Goal: Obtain resource: Download file/media

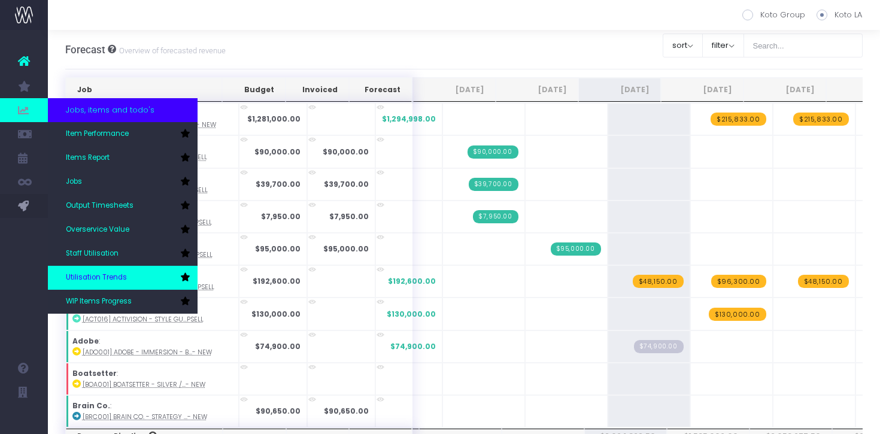
click at [111, 281] on span "Utilisation Trends" at bounding box center [96, 277] width 61 height 11
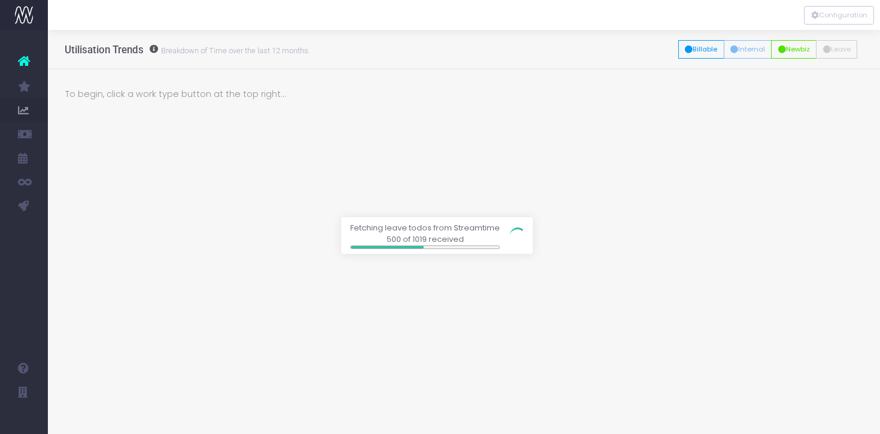
click at [698, 32] on div at bounding box center [440, 217] width 880 height 434
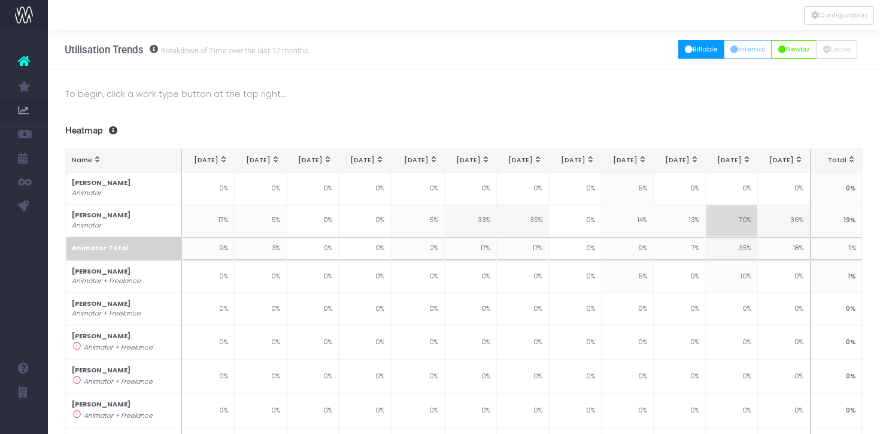
click at [704, 47] on button "Billable" at bounding box center [701, 49] width 46 height 19
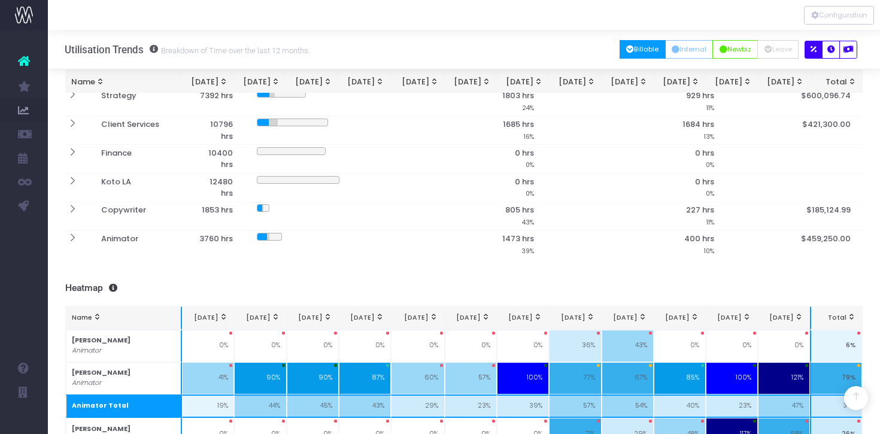
scroll to position [244, 0]
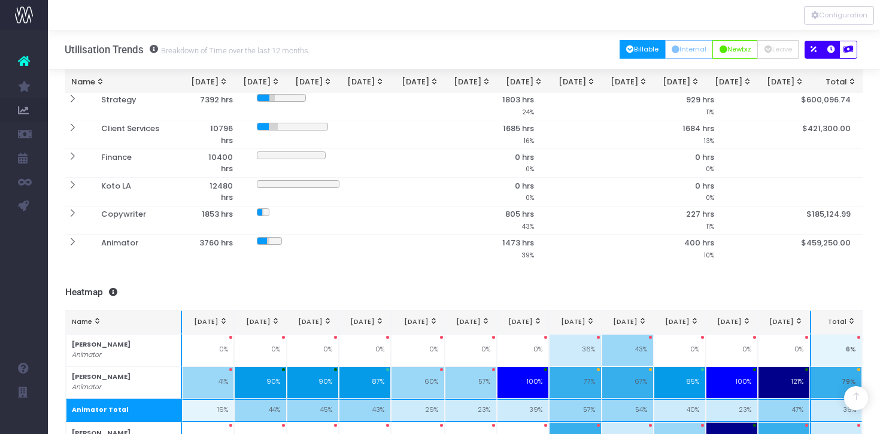
click at [832, 50] on icon "button" at bounding box center [831, 50] width 8 height 0
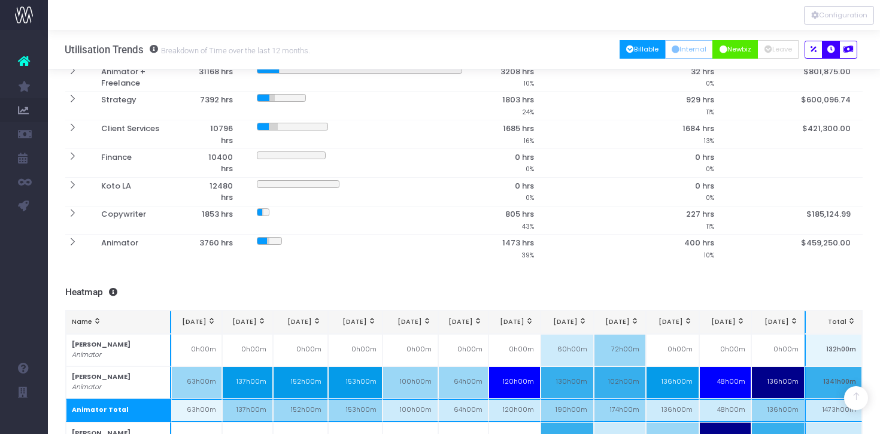
click at [715, 50] on button "Newbiz" at bounding box center [734, 49] width 45 height 19
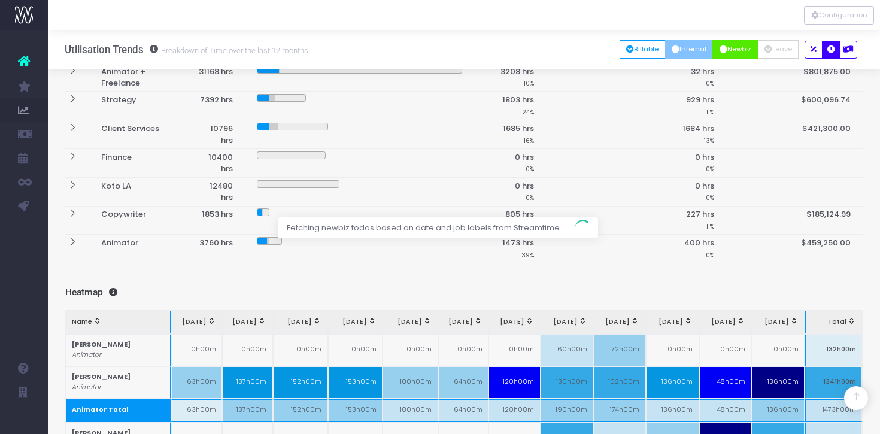
click at [690, 50] on button "Internal" at bounding box center [689, 49] width 48 height 19
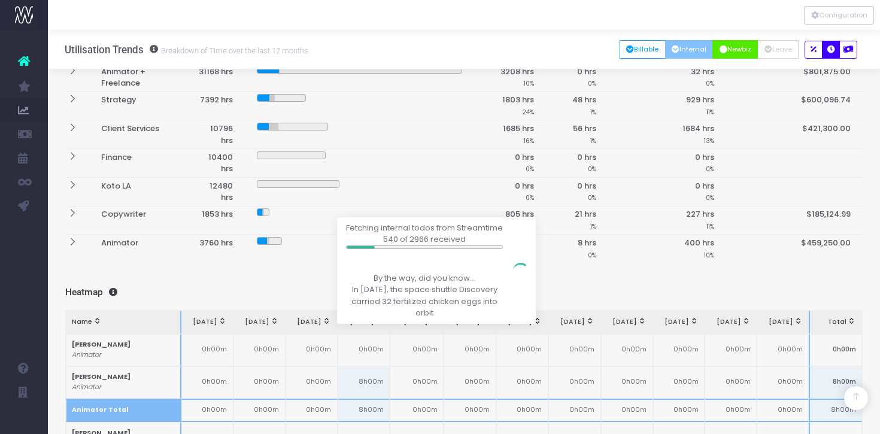
click at [730, 56] on button "Newbiz" at bounding box center [734, 49] width 45 height 19
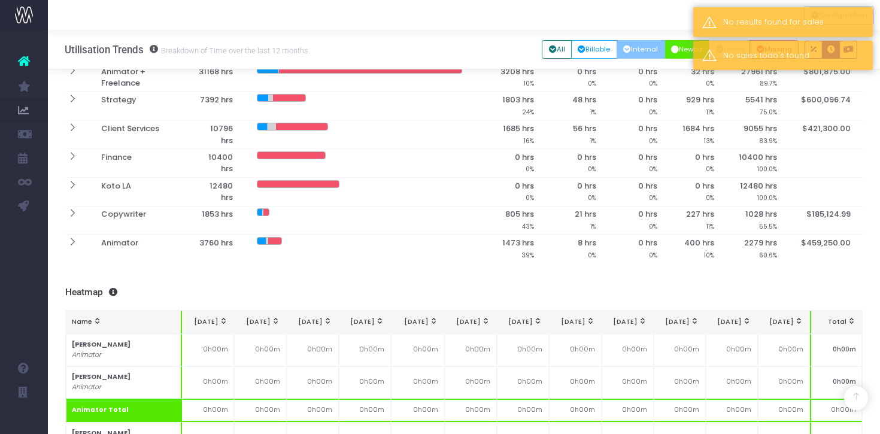
click at [653, 51] on button "Internal" at bounding box center [640, 49] width 48 height 19
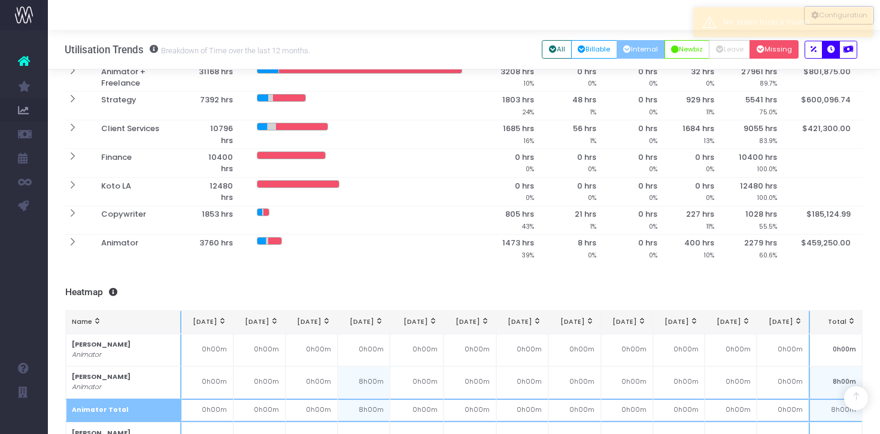
click at [768, 44] on button "Missing" at bounding box center [773, 49] width 49 height 19
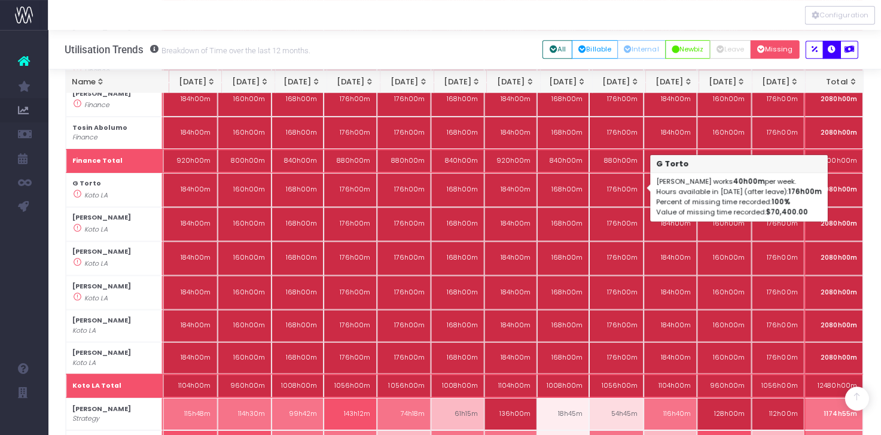
scroll to position [2394, 0]
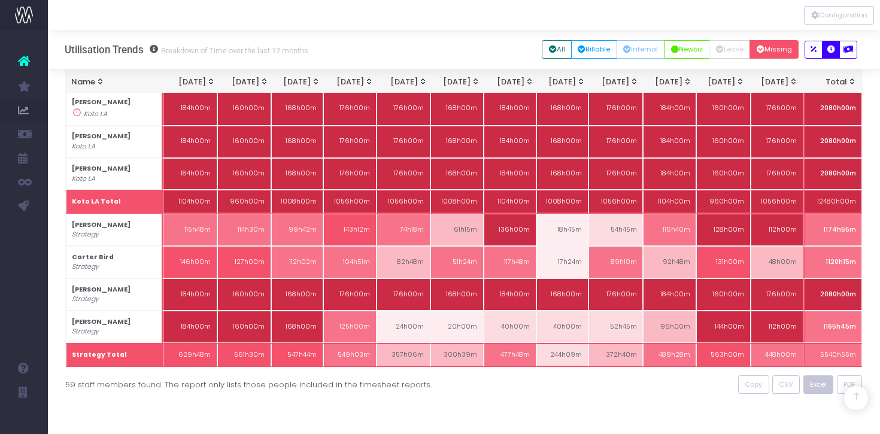
click at [820, 386] on span "Excel" at bounding box center [818, 384] width 17 height 10
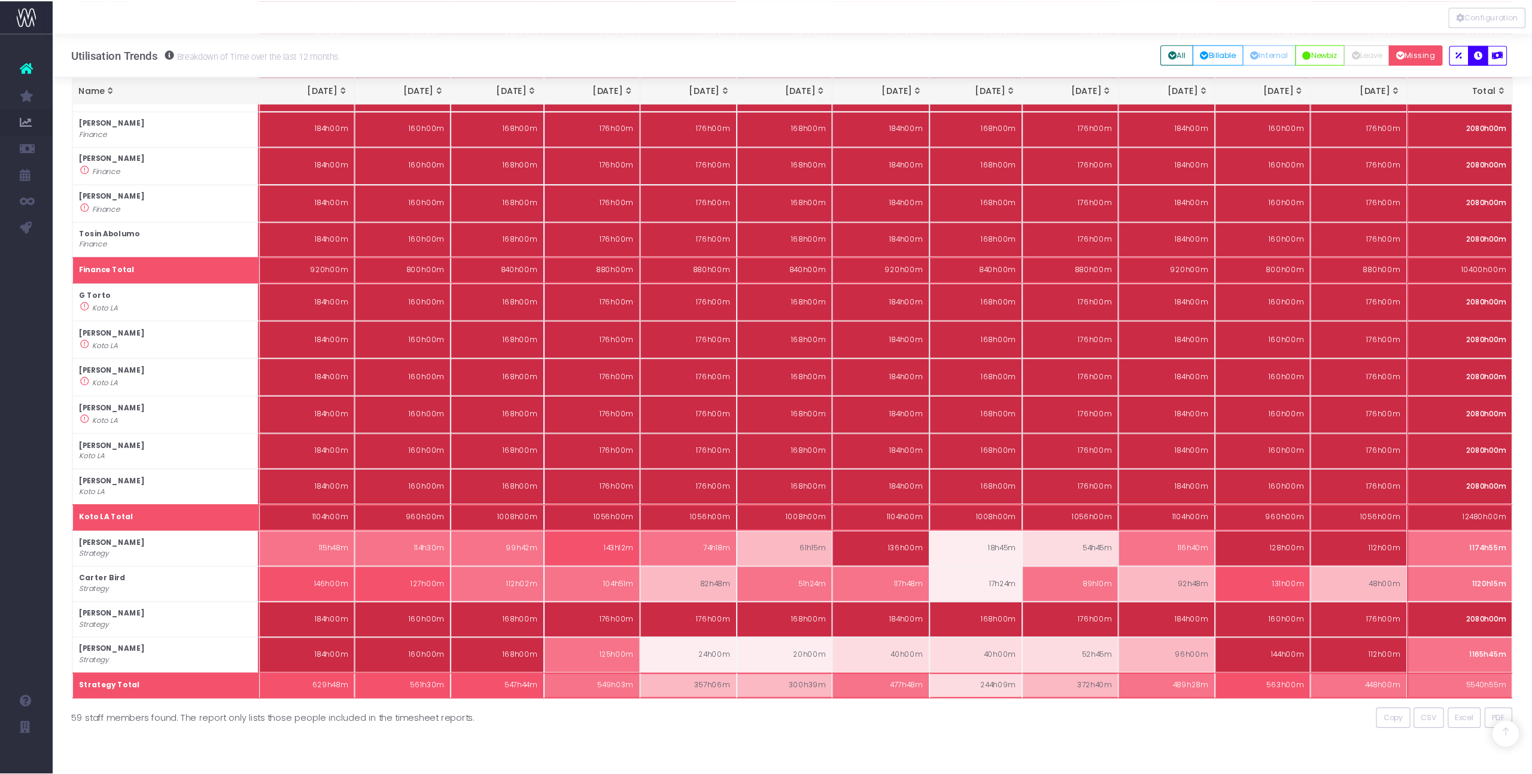
scroll to position [2063, 0]
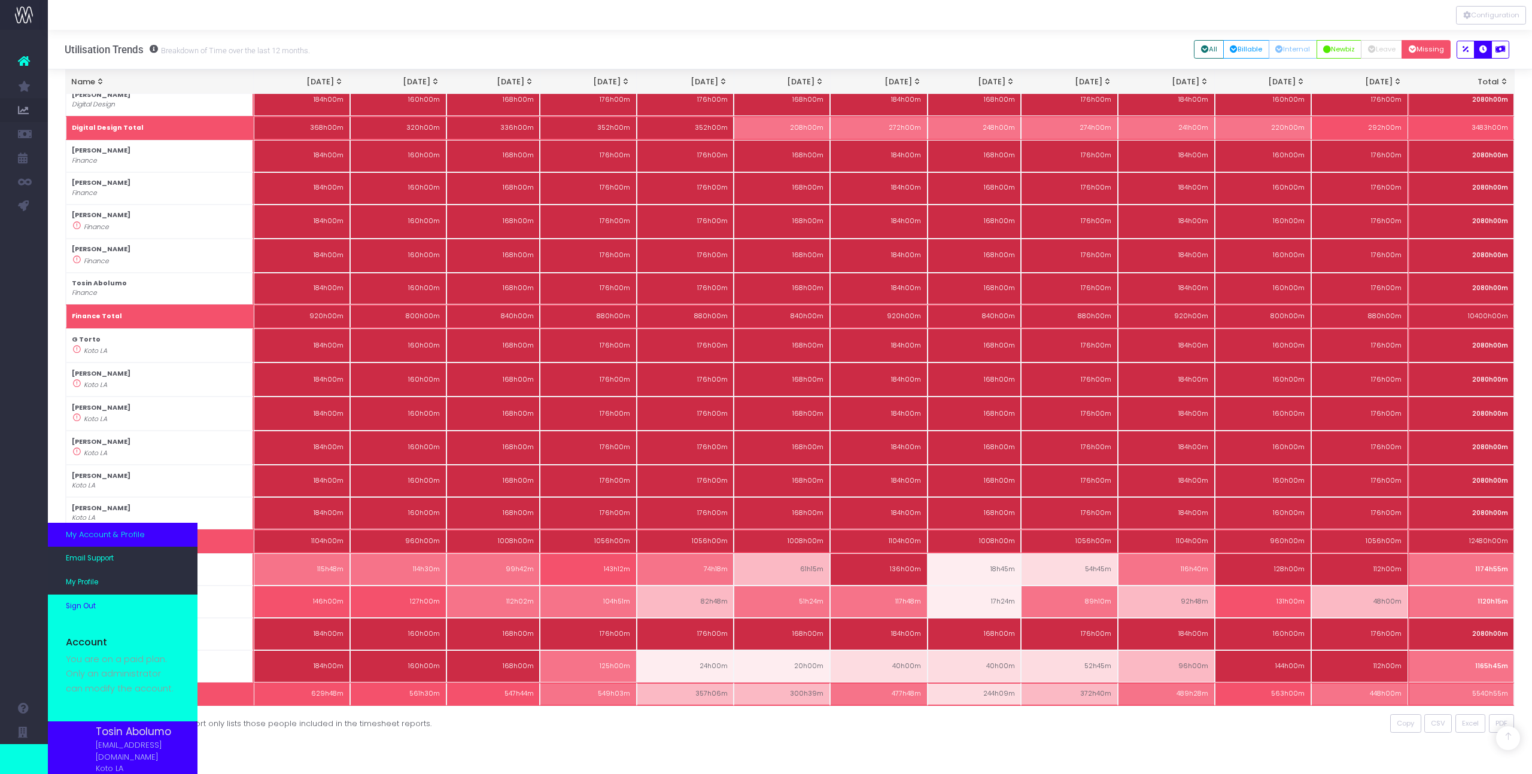
click at [94, 433] on link "Sign Out" at bounding box center [123, 607] width 150 height 24
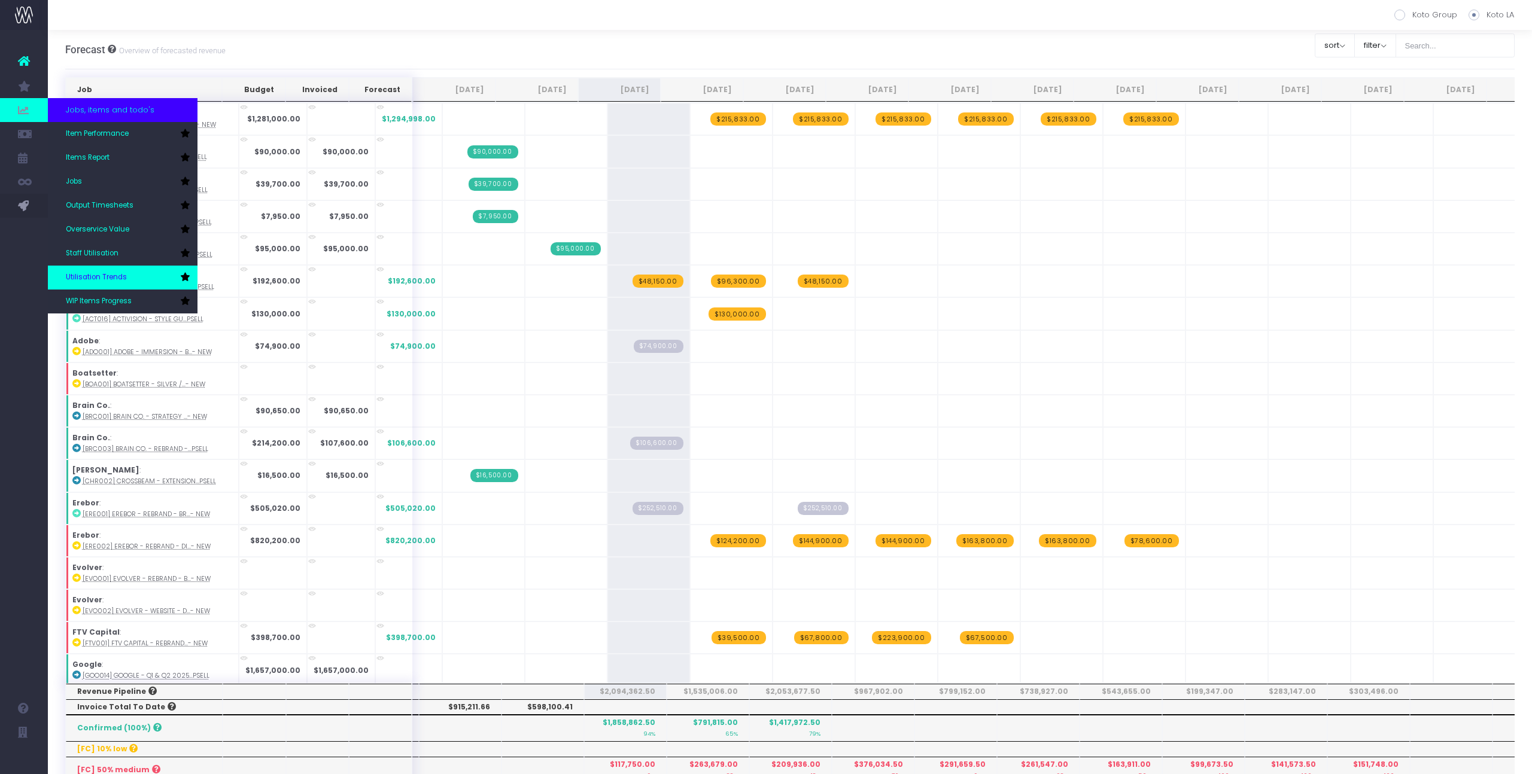
click at [104, 270] on link "Utilisation Trends" at bounding box center [123, 278] width 150 height 24
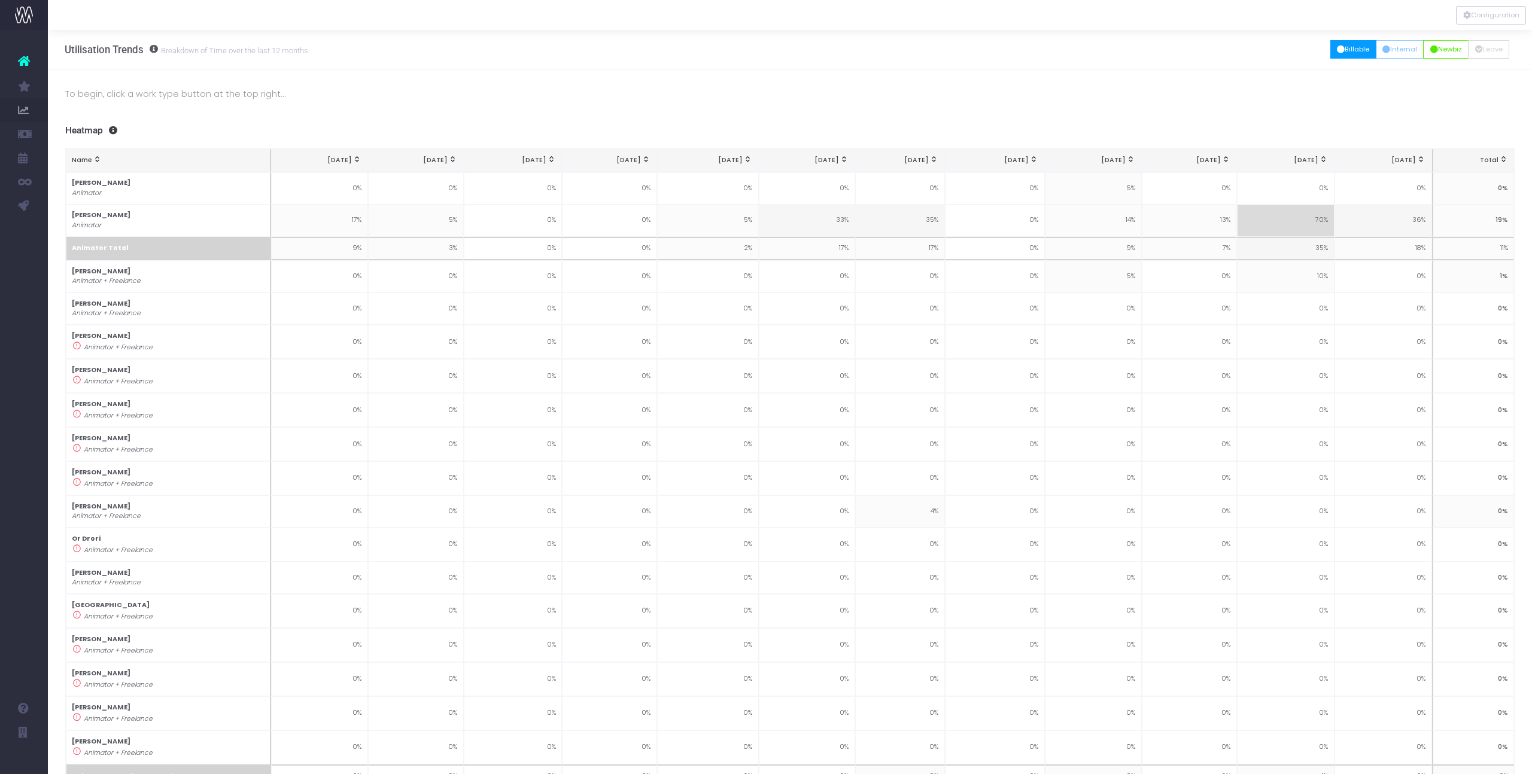
click at [1342, 48] on button "Billable" at bounding box center [1353, 49] width 46 height 19
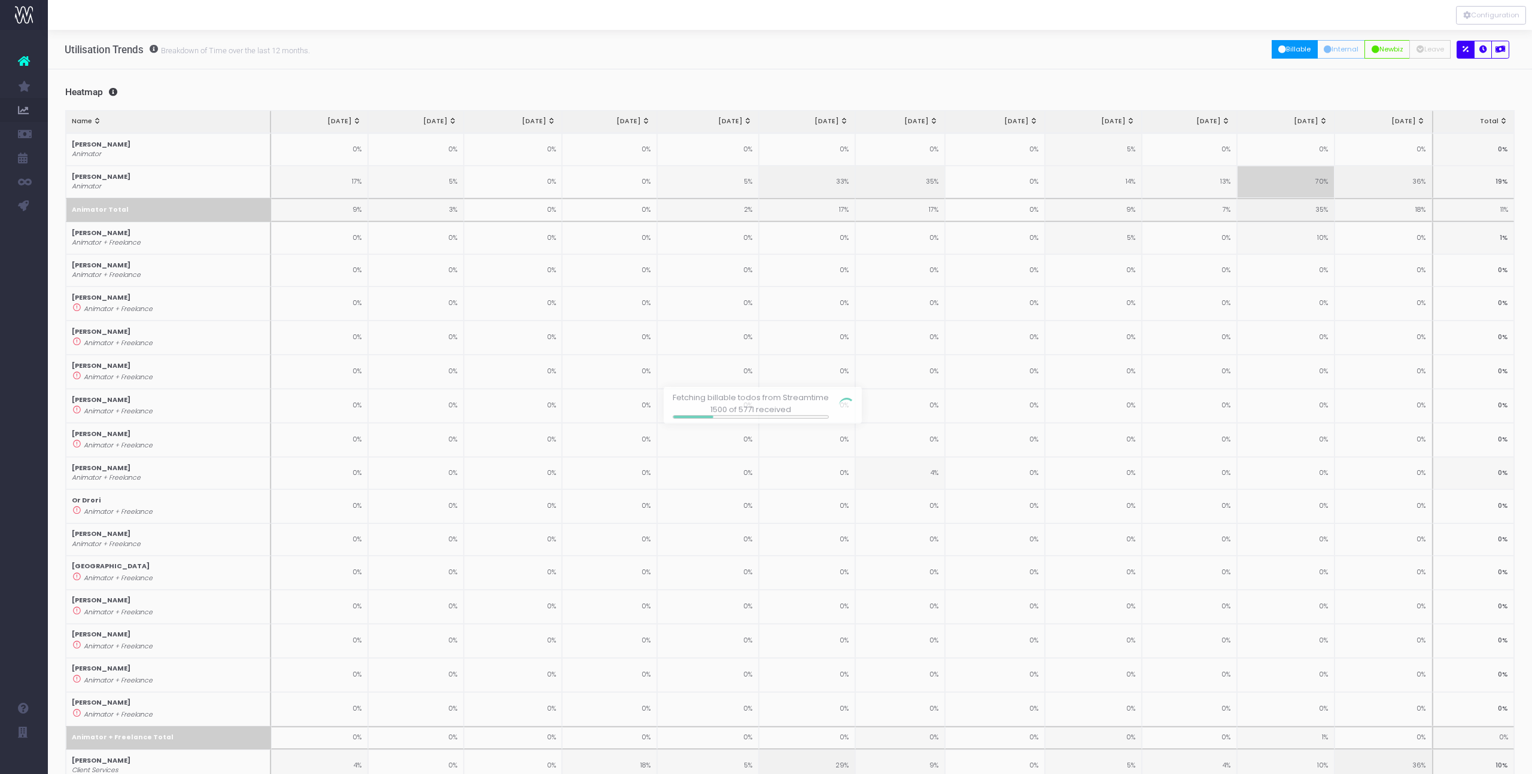
click at [1348, 52] on div at bounding box center [766, 387] width 1532 height 774
click at [1345, 55] on div at bounding box center [766, 387] width 1532 height 774
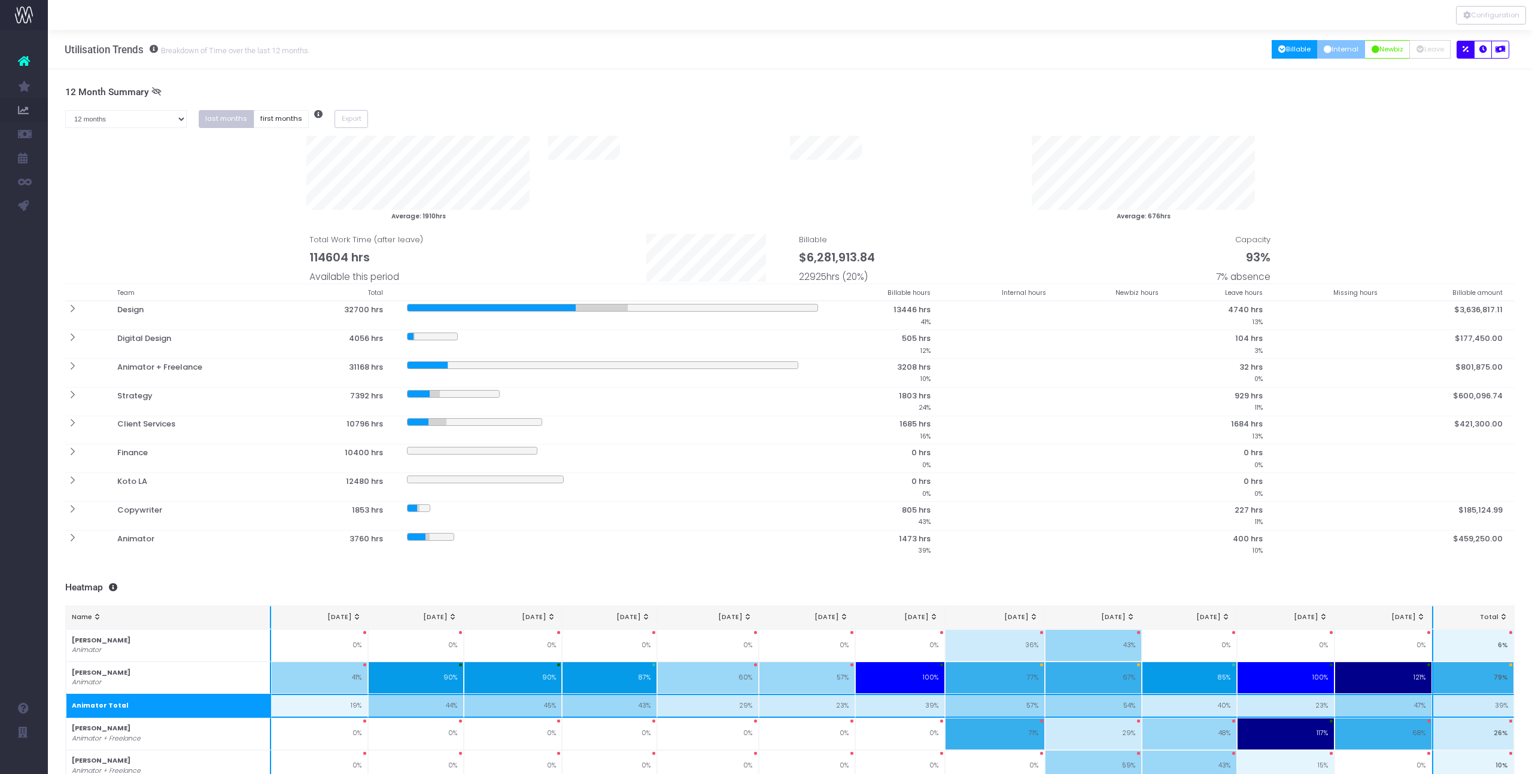
click at [1333, 51] on button "Internal" at bounding box center [1341, 49] width 48 height 19
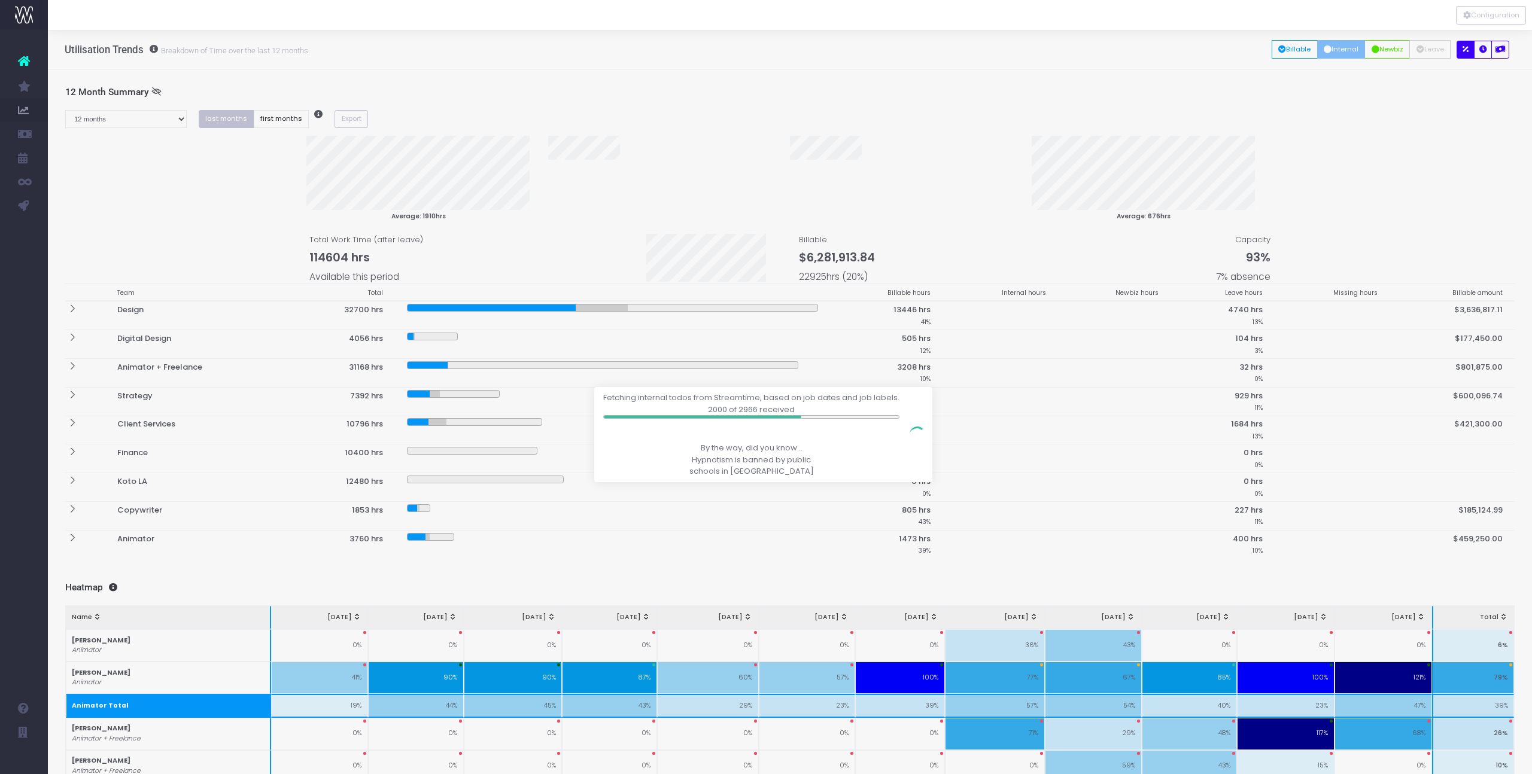
click at [1390, 57] on div at bounding box center [766, 387] width 1532 height 774
click at [1390, 48] on div at bounding box center [766, 387] width 1532 height 774
click at [1378, 47] on div at bounding box center [766, 387] width 1532 height 774
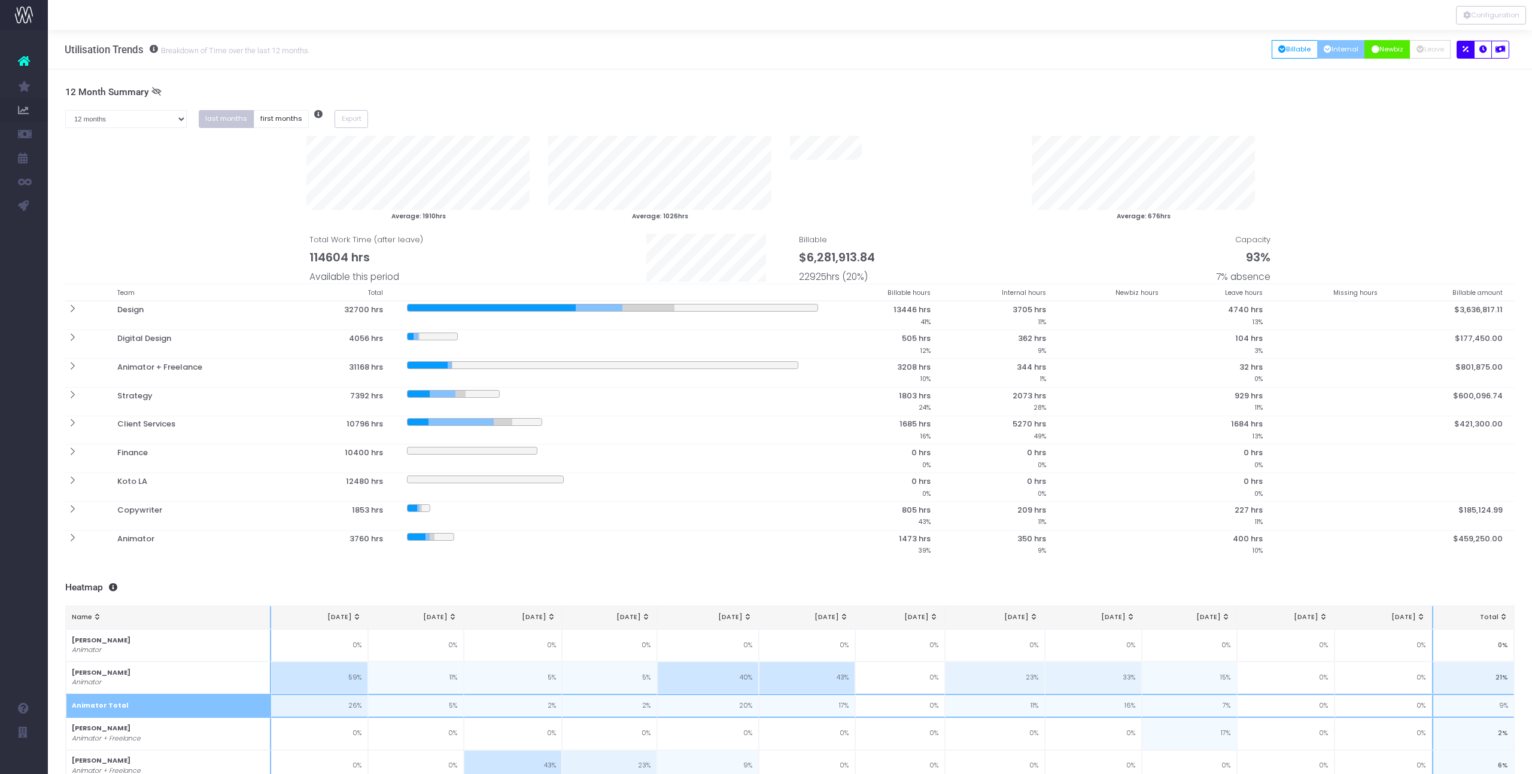
click at [1388, 53] on button "Newbiz" at bounding box center [1386, 49] width 45 height 19
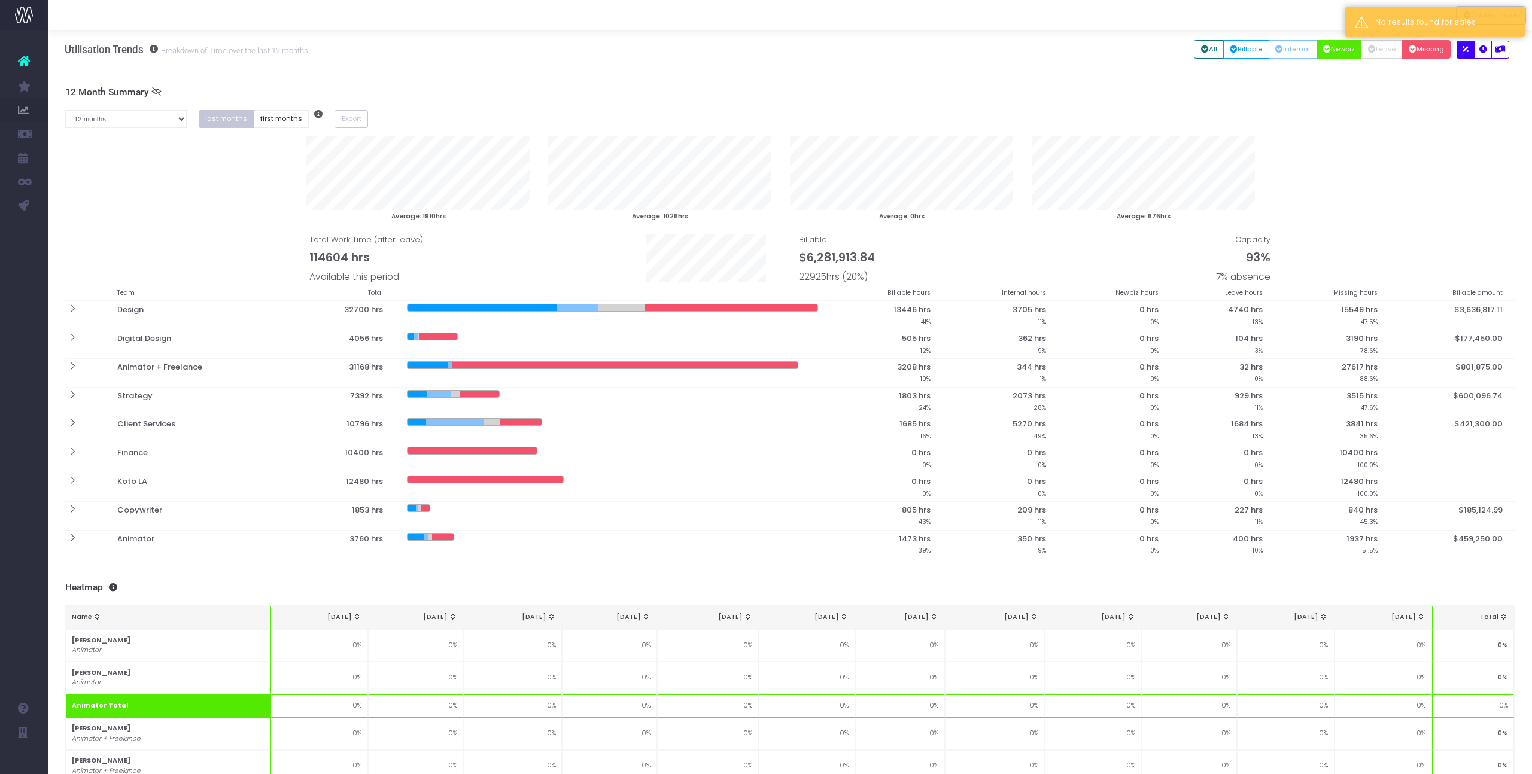
click at [1414, 50] on icon "button" at bounding box center [1413, 50] width 8 height 0
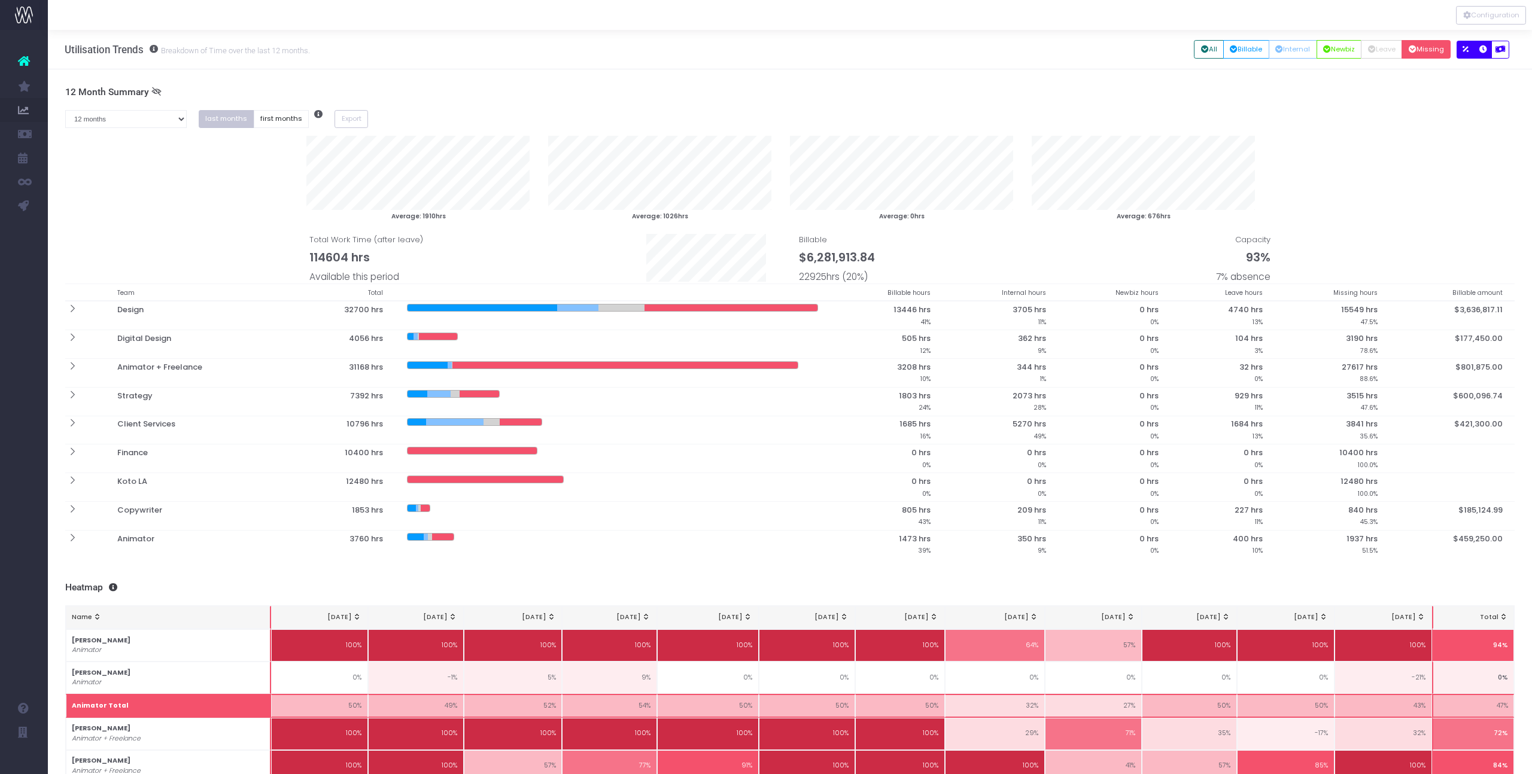
click at [1488, 50] on button "button" at bounding box center [1483, 50] width 18 height 18
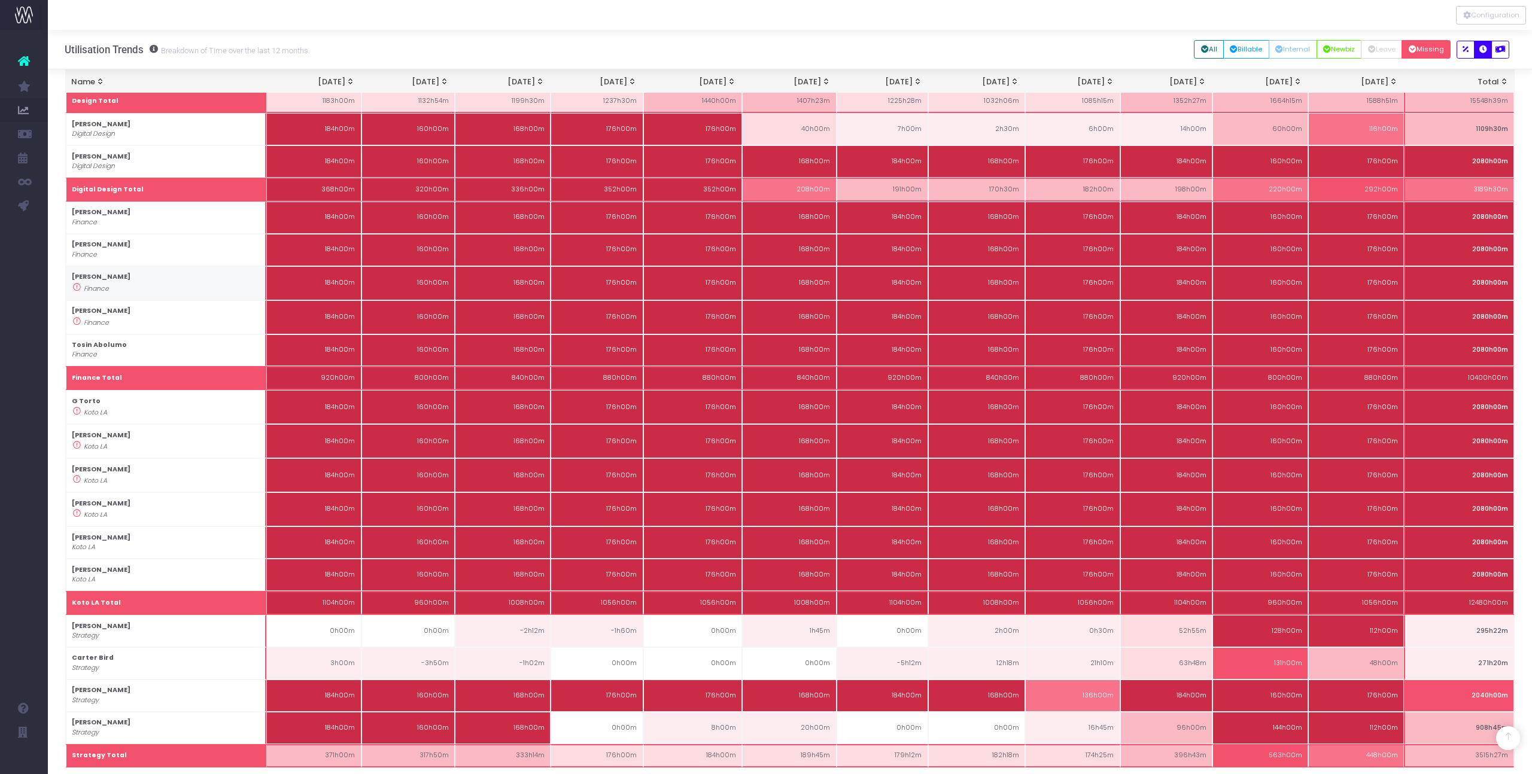
scroll to position [2063, 0]
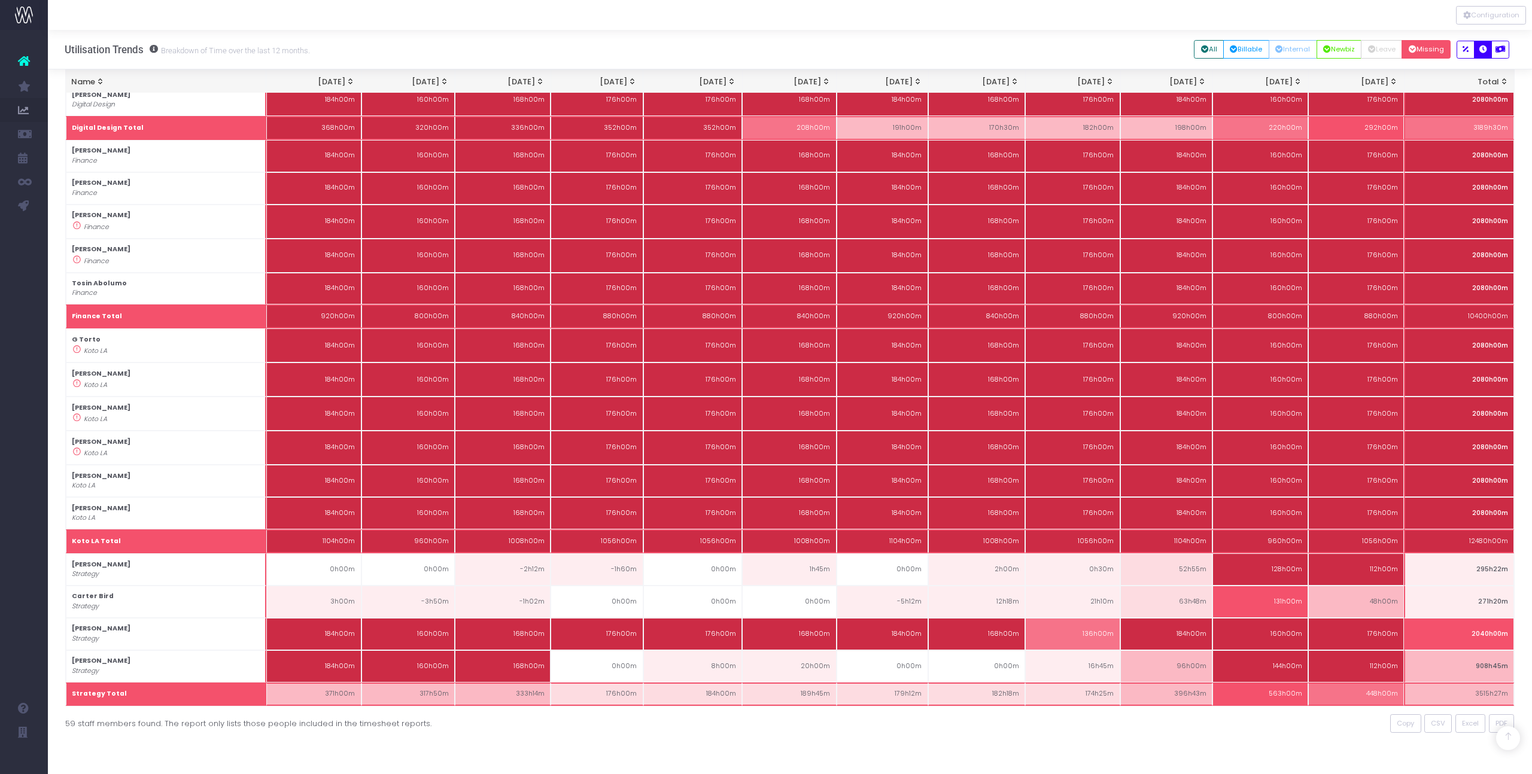
click at [1470, 725] on span "Excel" at bounding box center [1470, 724] width 17 height 10
